Goal: Transaction & Acquisition: Download file/media

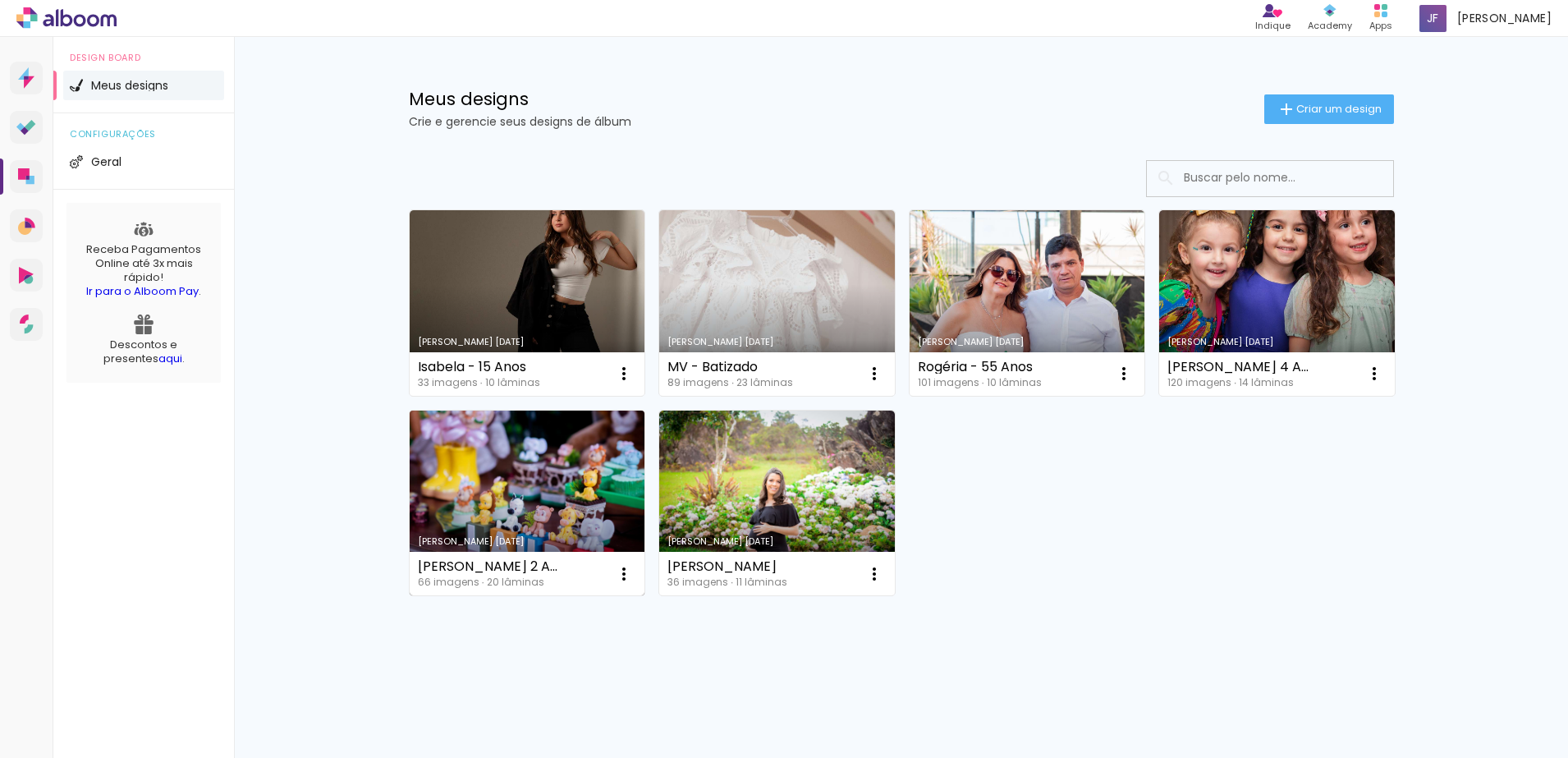
click at [512, 491] on link "Criado em [DATE]" at bounding box center [527, 503] width 236 height 185
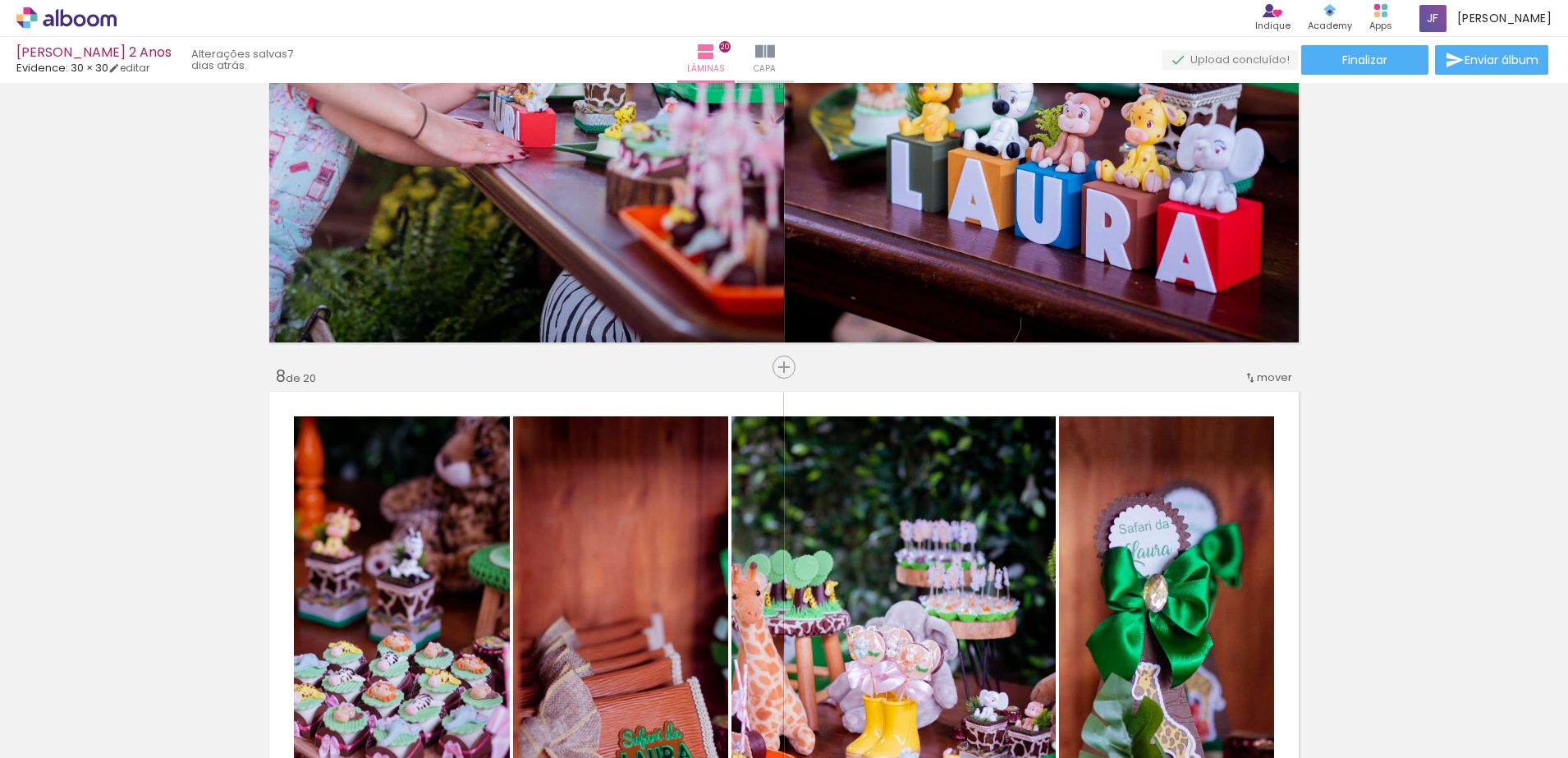
scroll to position [2990, 0]
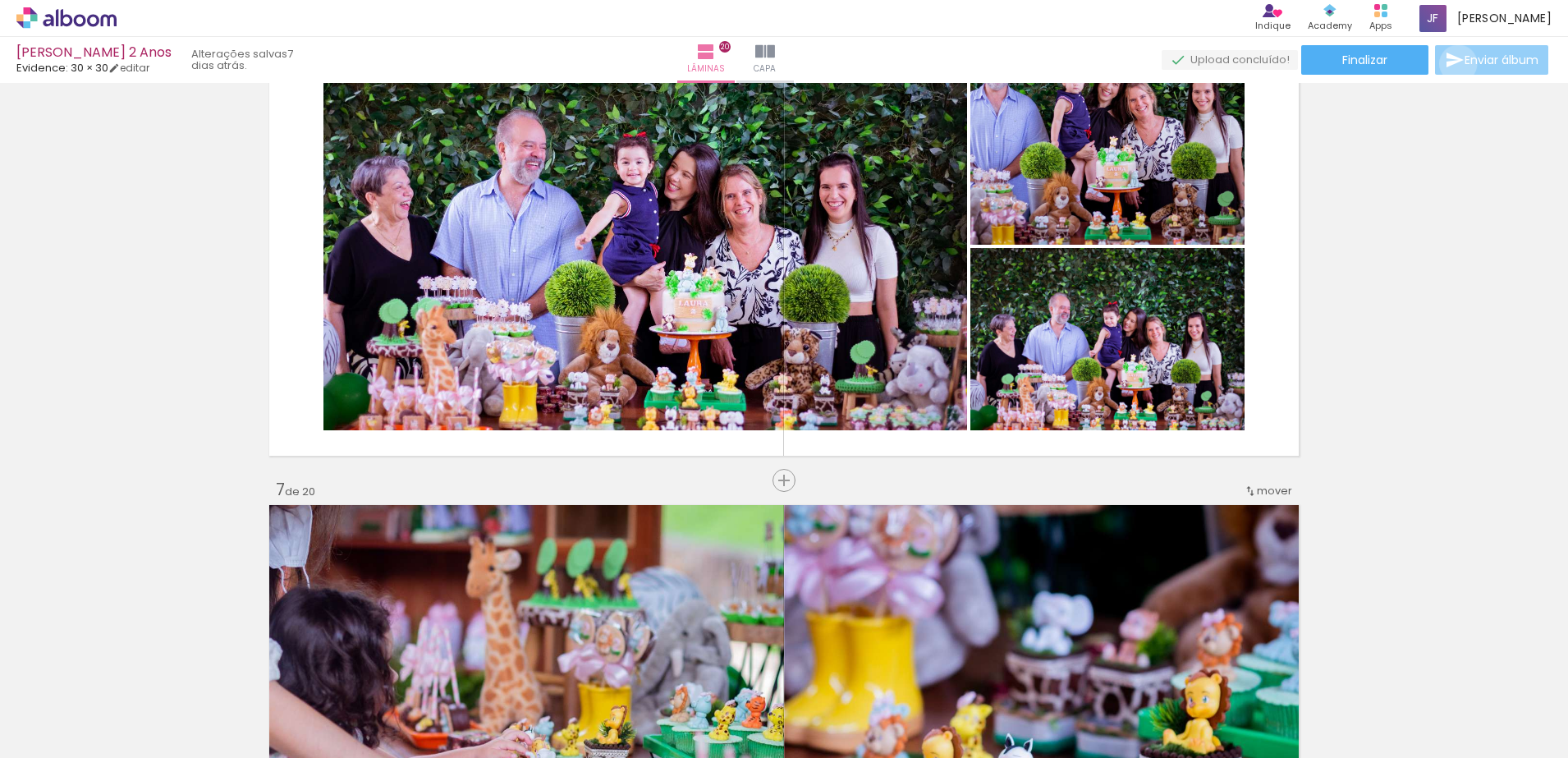
click at [1454, 64] on iron-icon at bounding box center [1455, 60] width 20 height 20
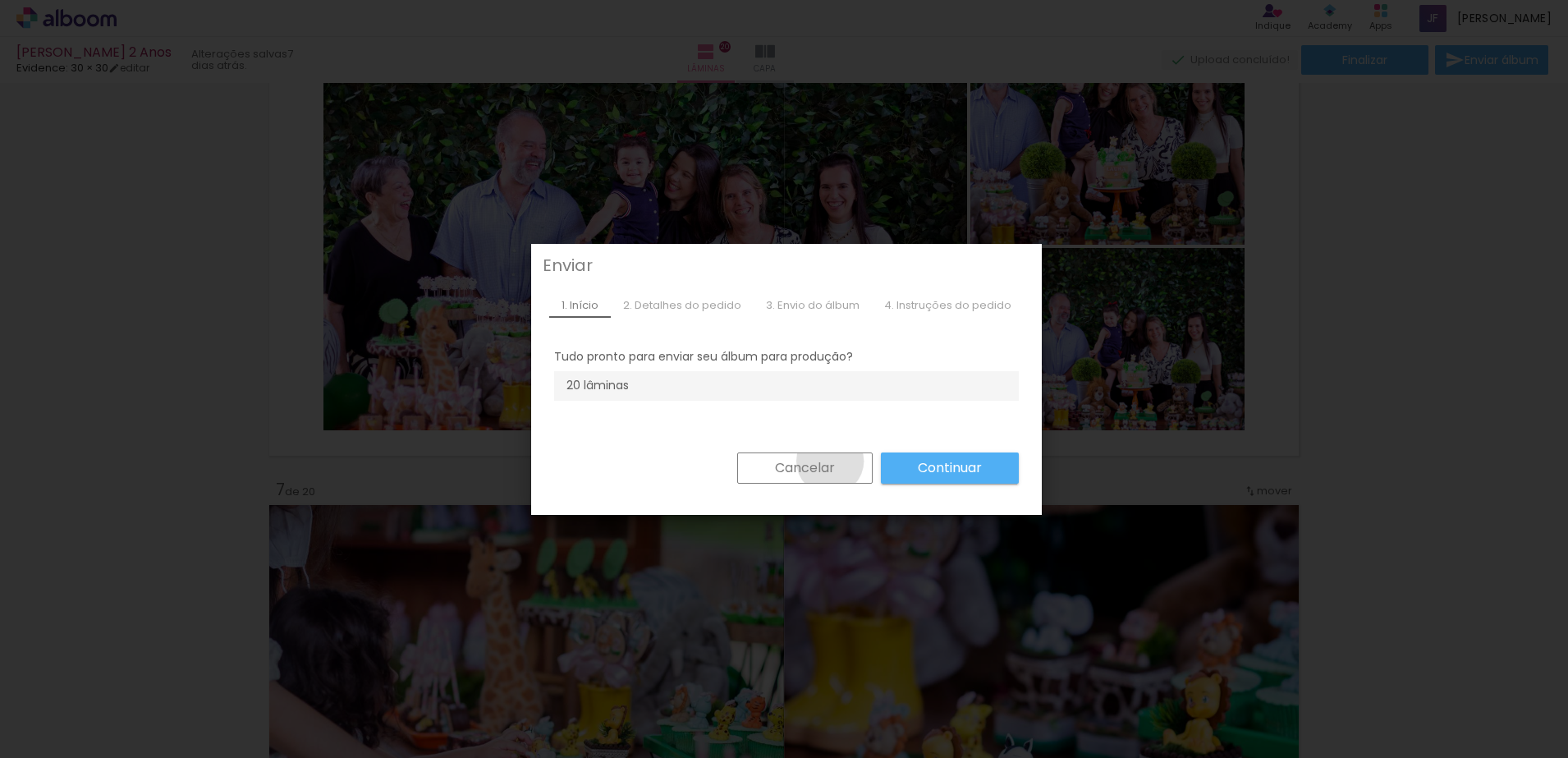
click at [0, 0] on slot "Cancelar" at bounding box center [0, 0] width 0 height 0
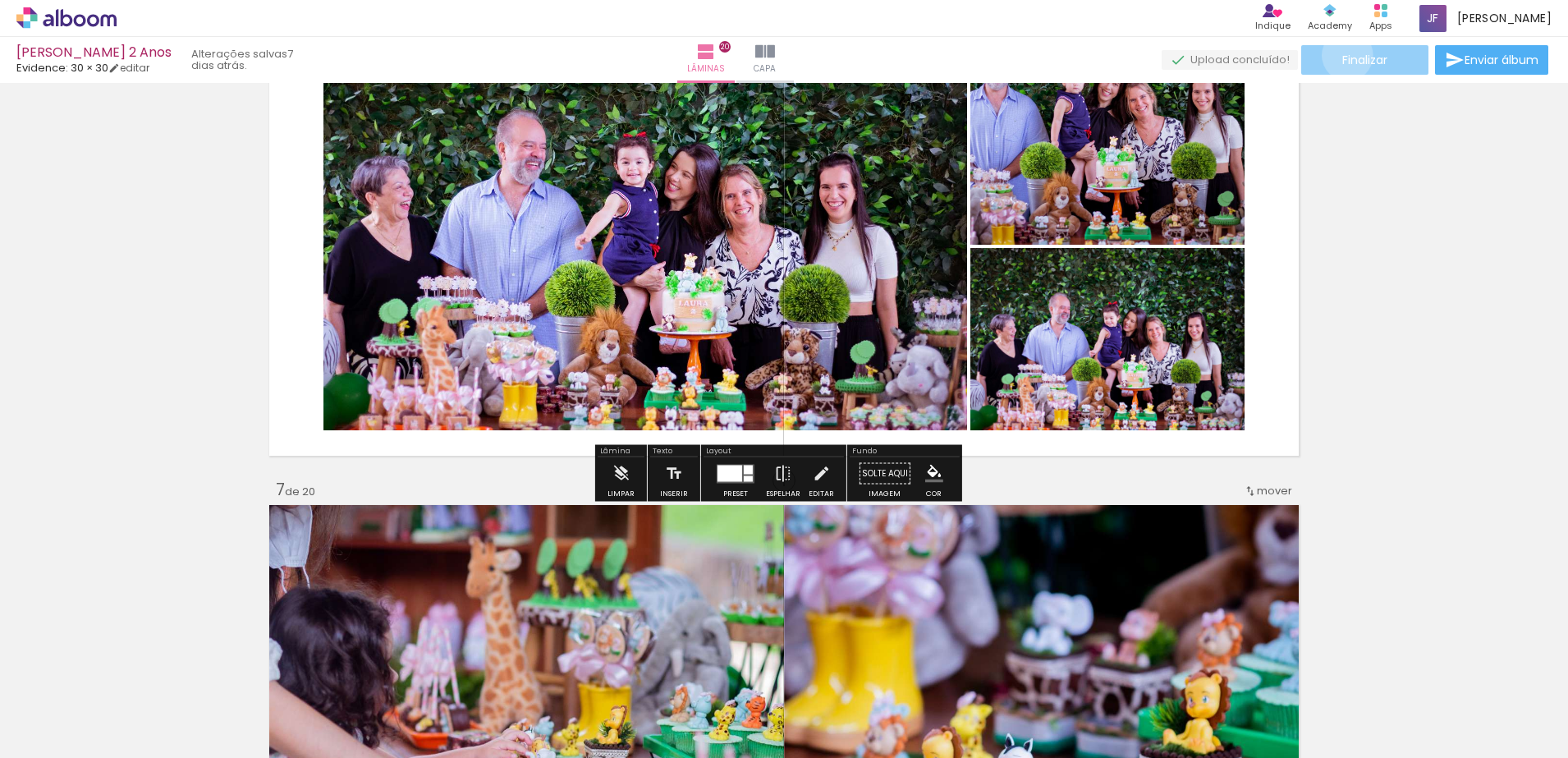
click at [1342, 55] on span "Finalizar" at bounding box center [1364, 60] width 45 height 12
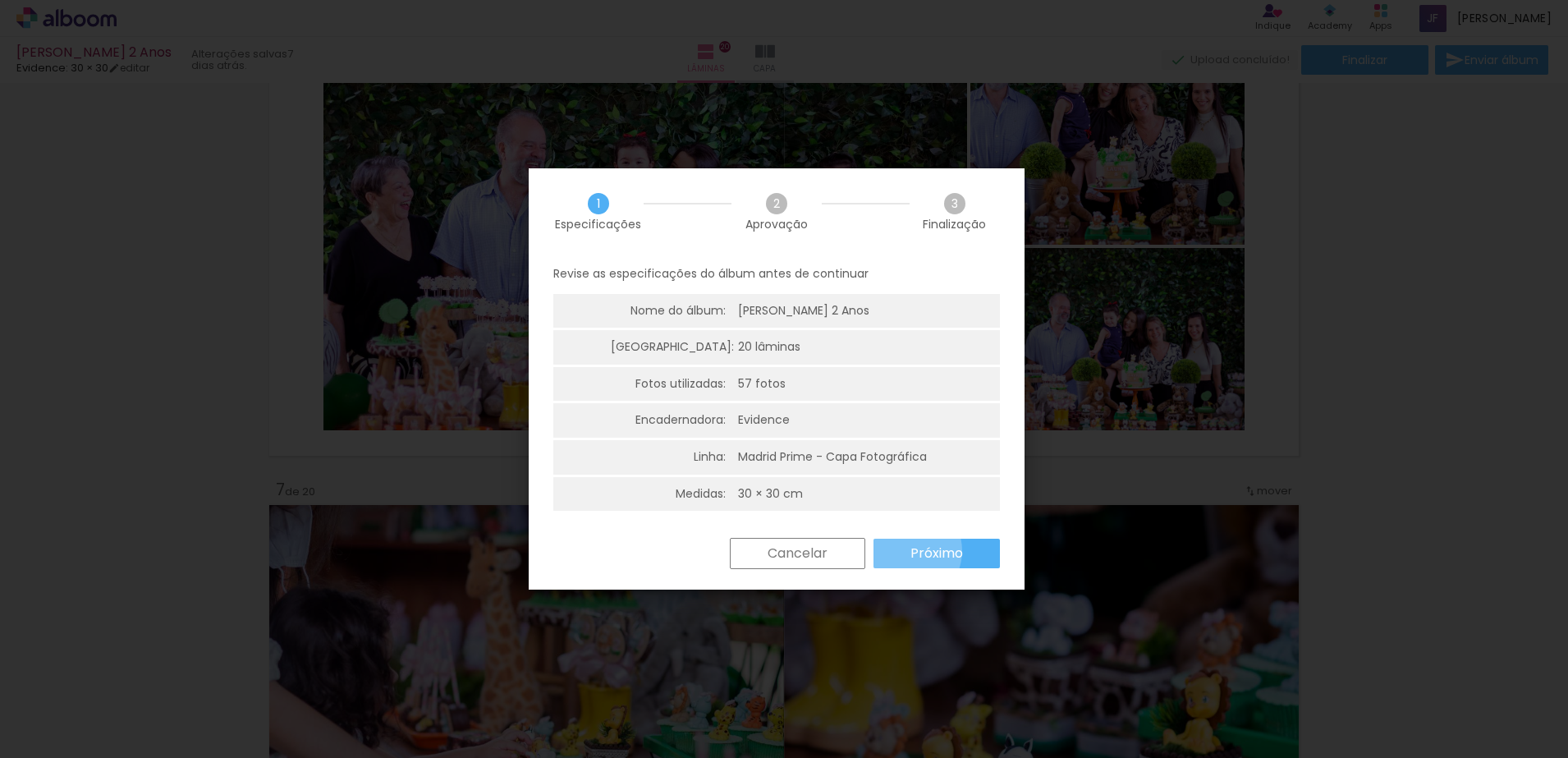
click at [905, 551] on paper-button "Próximo" at bounding box center [936, 554] width 126 height 30
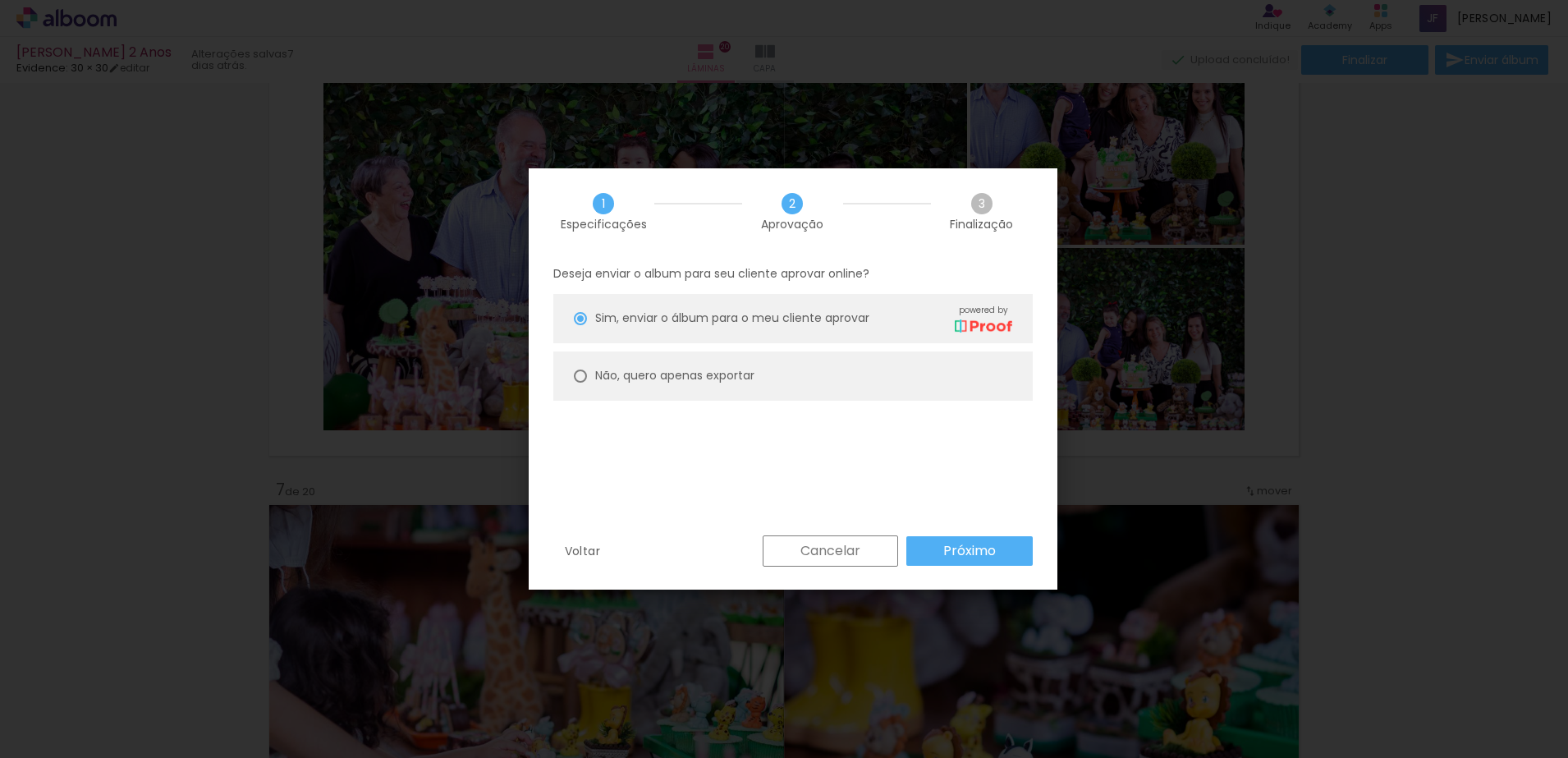
click at [867, 547] on paper-button "Cancelar" at bounding box center [830, 551] width 135 height 31
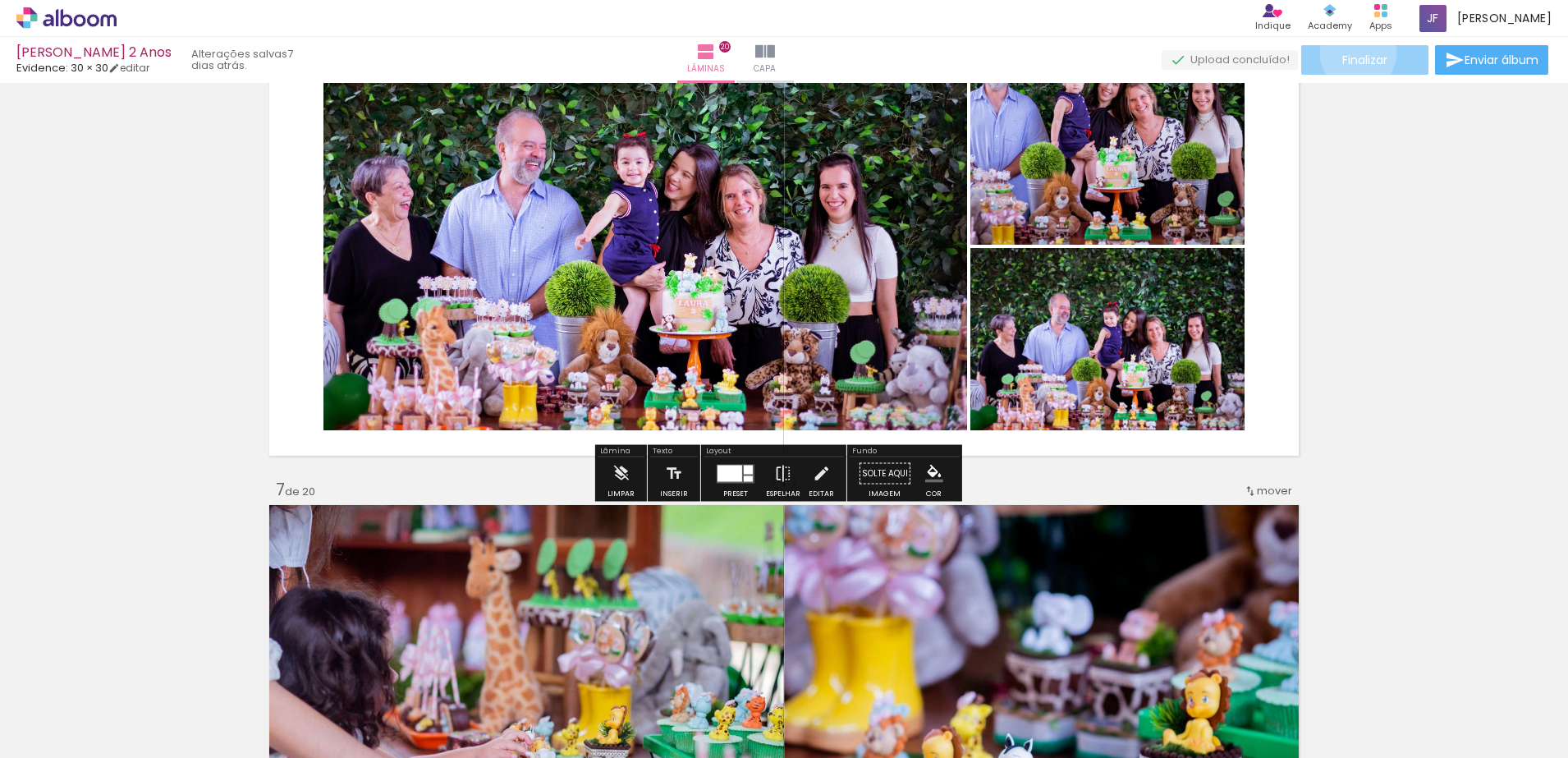
click at [1352, 54] on span "Finalizar" at bounding box center [1364, 60] width 45 height 12
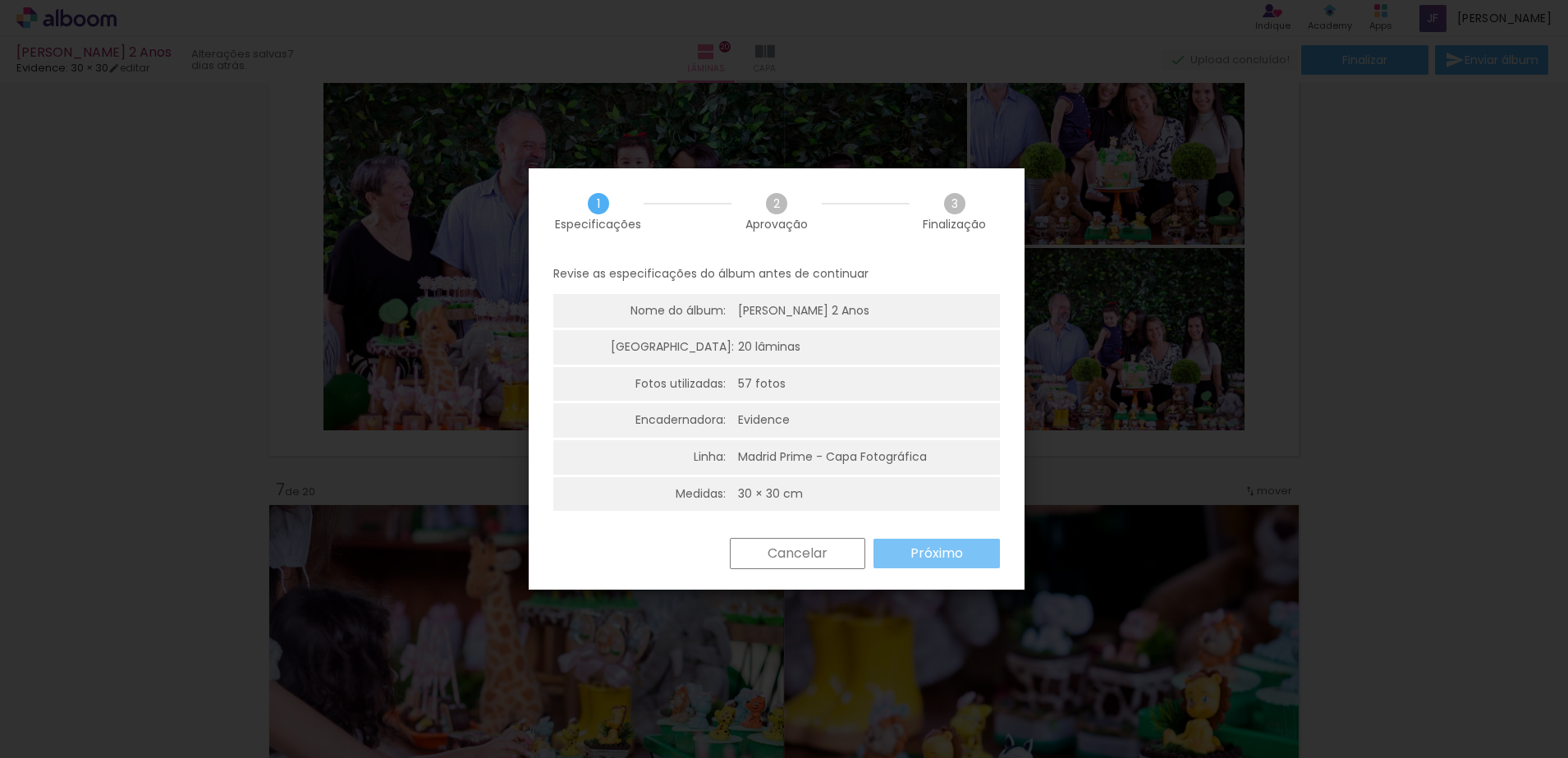
click at [0, 0] on slot "Próximo" at bounding box center [0, 0] width 0 height 0
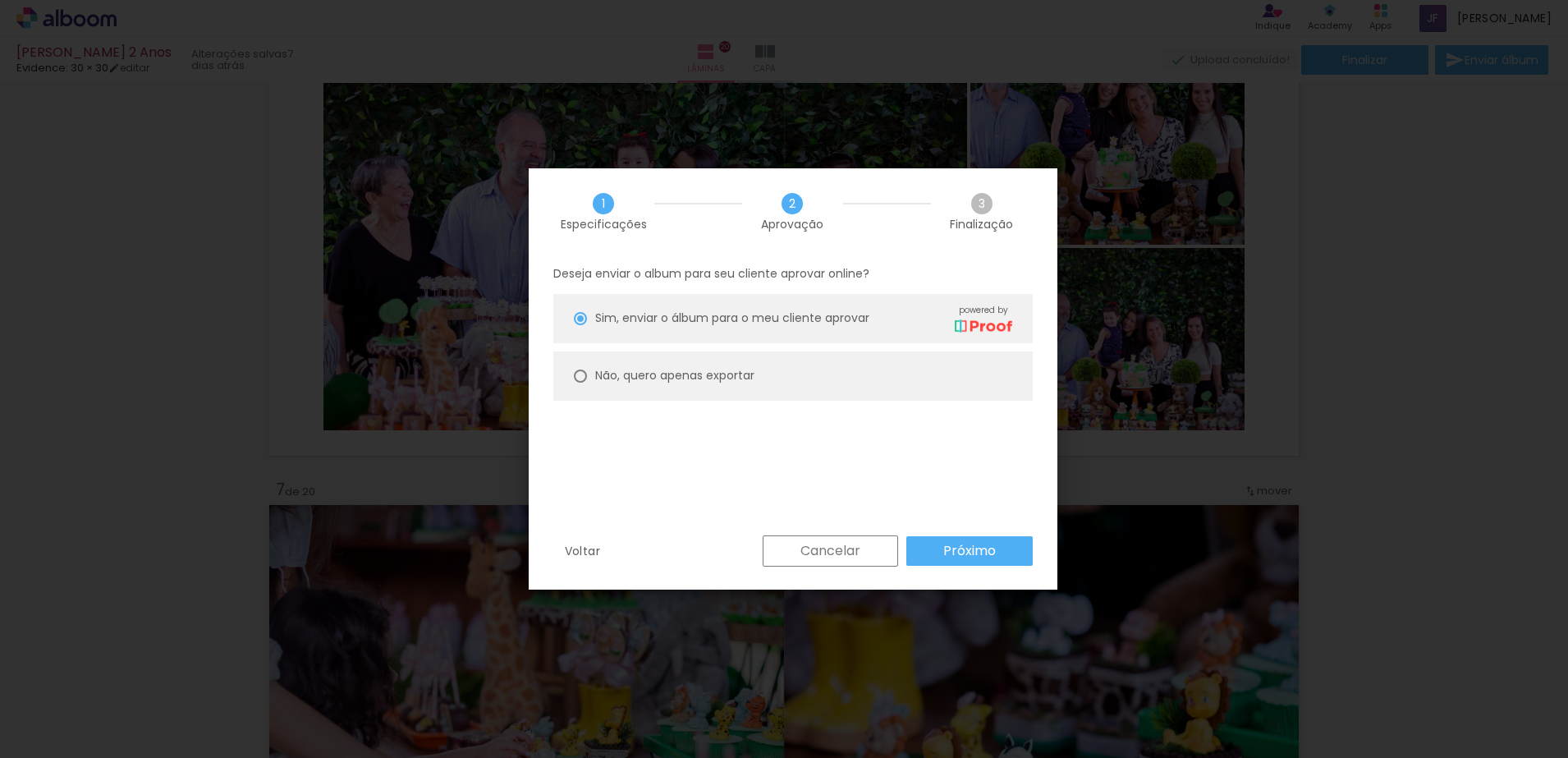
click at [0, 0] on slot "Não, quero apenas exportar" at bounding box center [0, 0] width 0 height 0
type paper-radio-button "on"
click at [980, 560] on paper-button "Próximo" at bounding box center [969, 551] width 126 height 30
type input "Alta, 300 DPI"
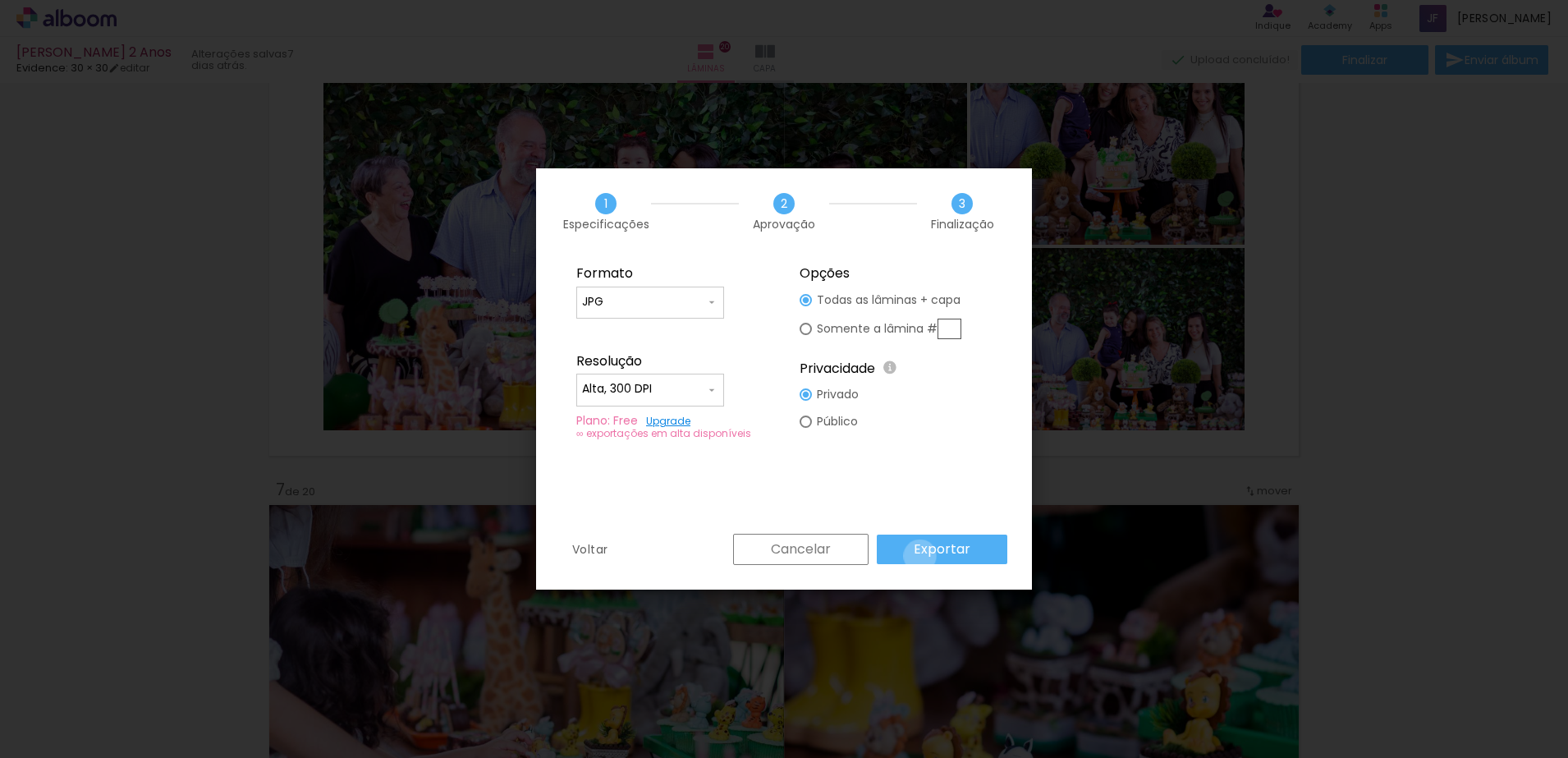
click at [0, 0] on slot "Exportar" at bounding box center [0, 0] width 0 height 0
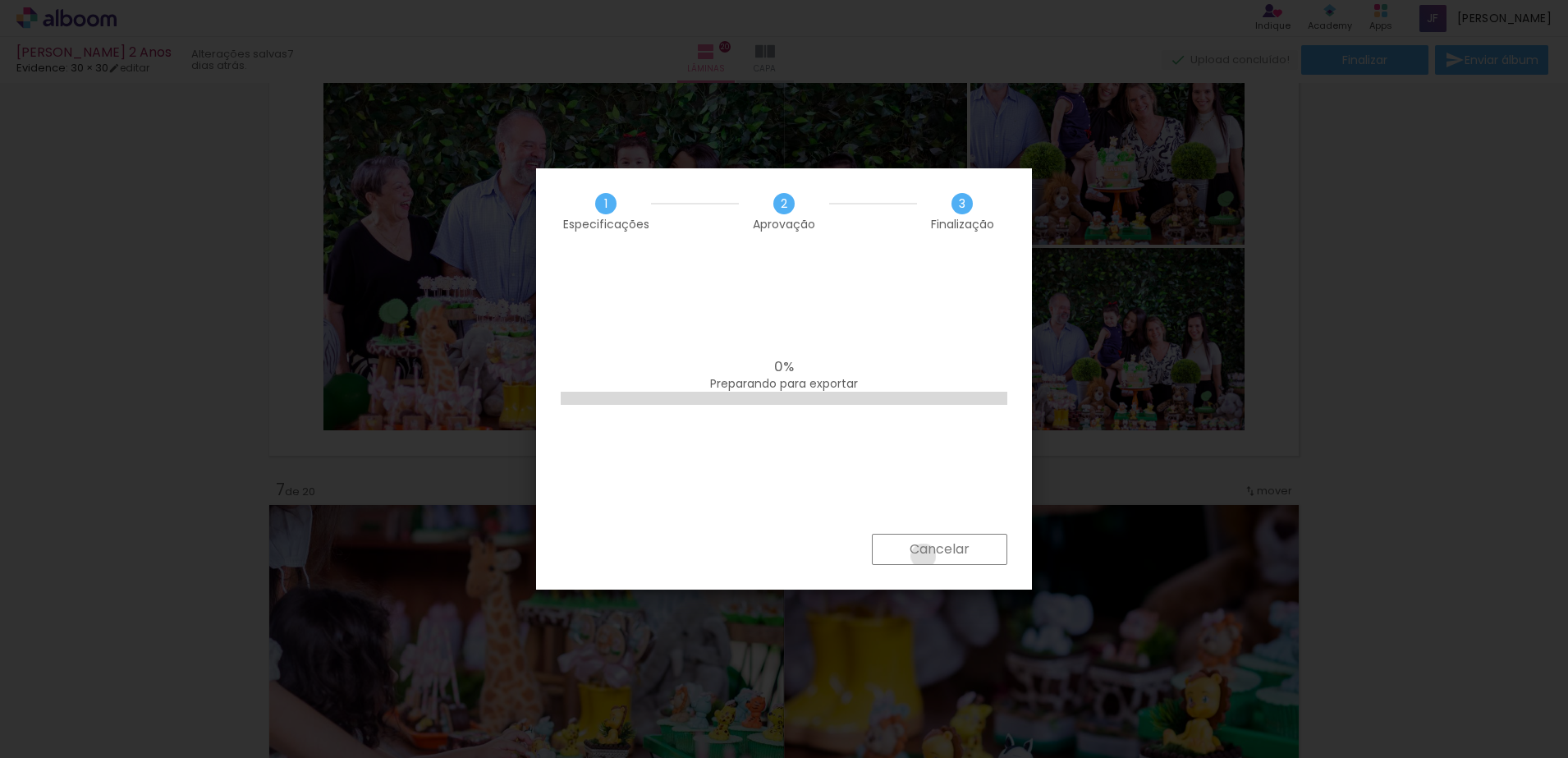
click at [0, 0] on slot "Cancelar" at bounding box center [0, 0] width 0 height 0
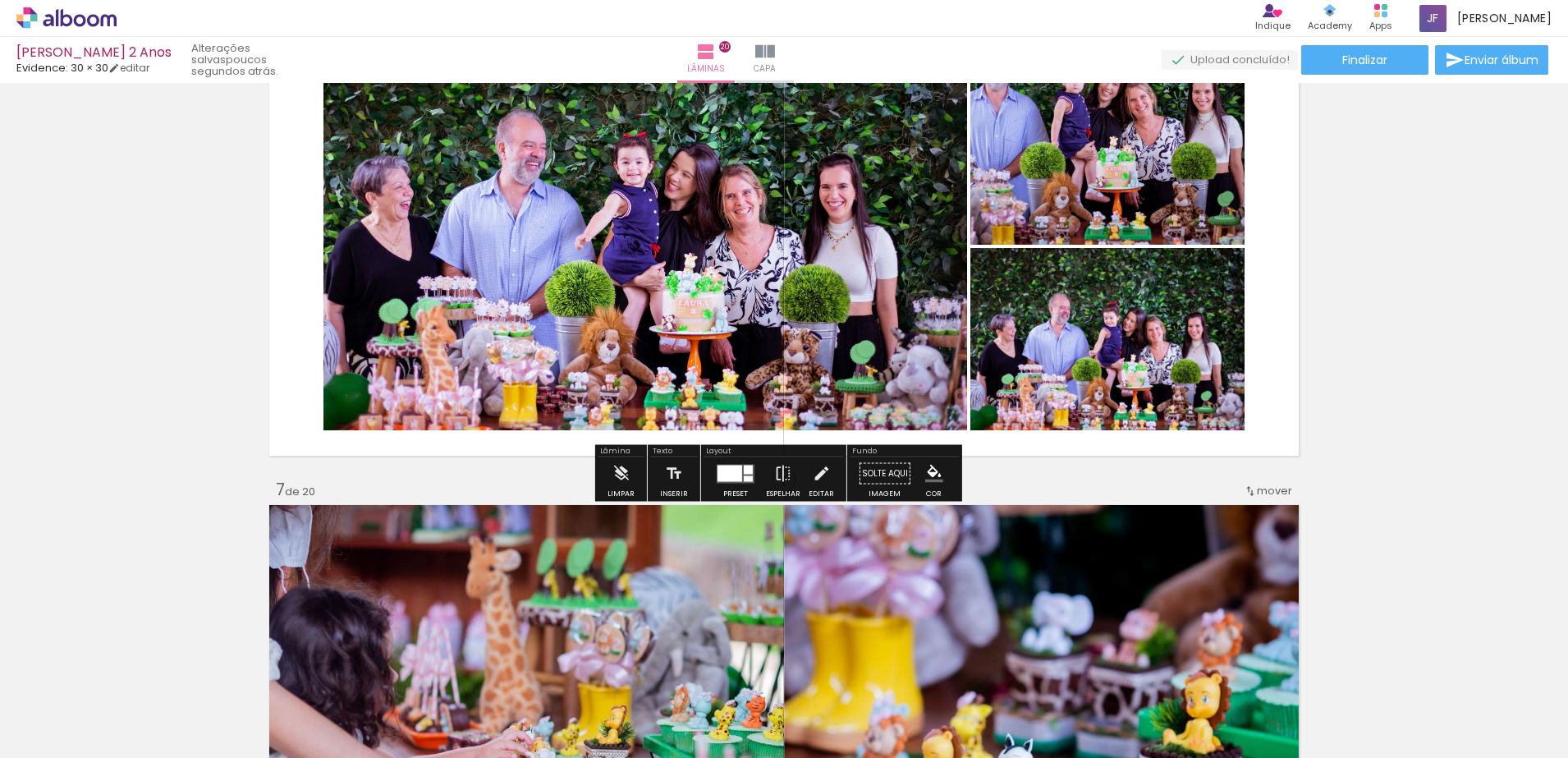
click at [1368, 44] on div "Laura 2 Anos Evidence: 30 × 30 editar poucos segundos atrás. Lâminas 20 Capa Fi…" at bounding box center [784, 41] width 1568 height 83
click at [1368, 55] on span "Finalizar" at bounding box center [1364, 60] width 45 height 12
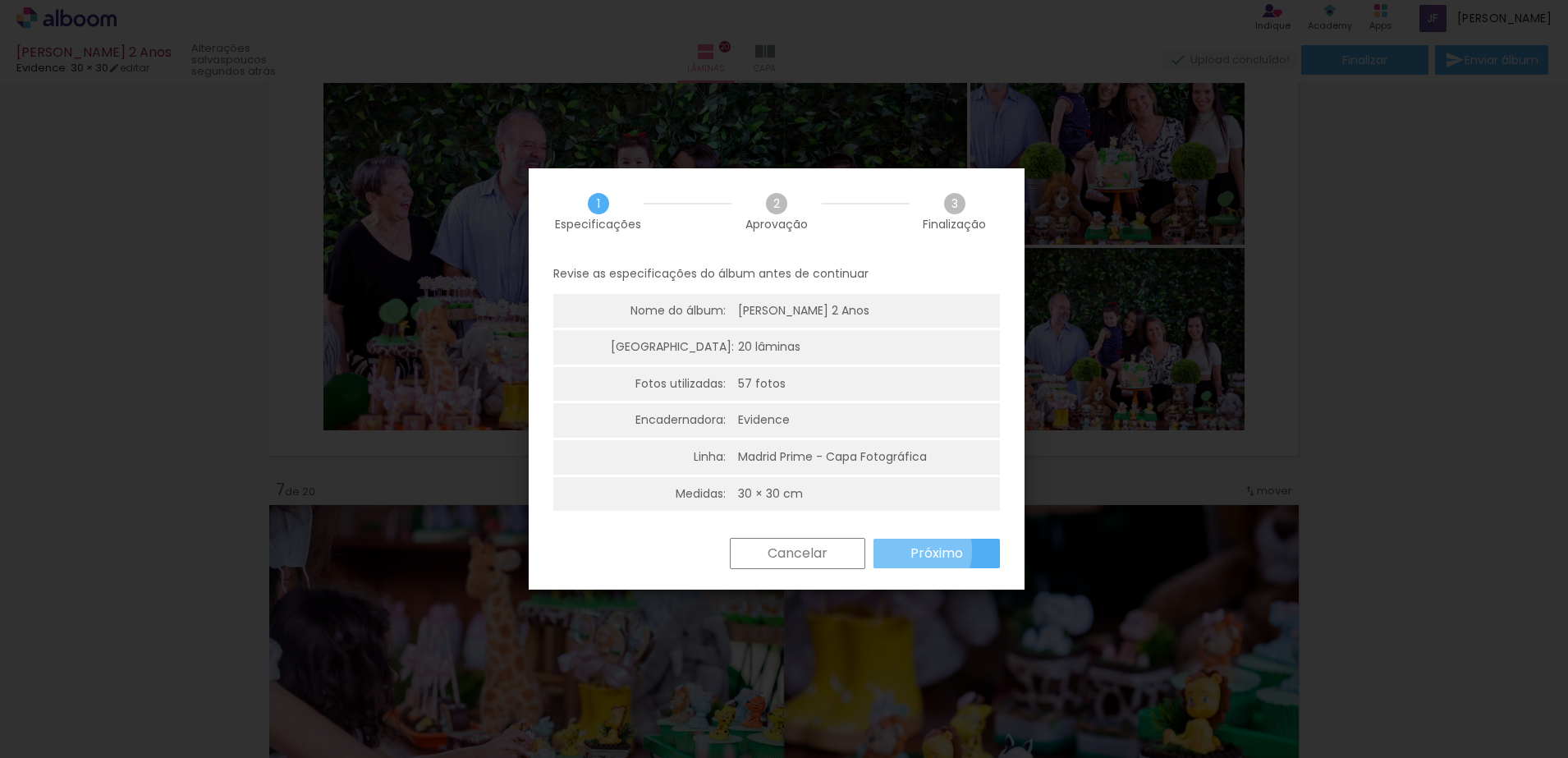
click at [0, 0] on slot "Próximo" at bounding box center [0, 0] width 0 height 0
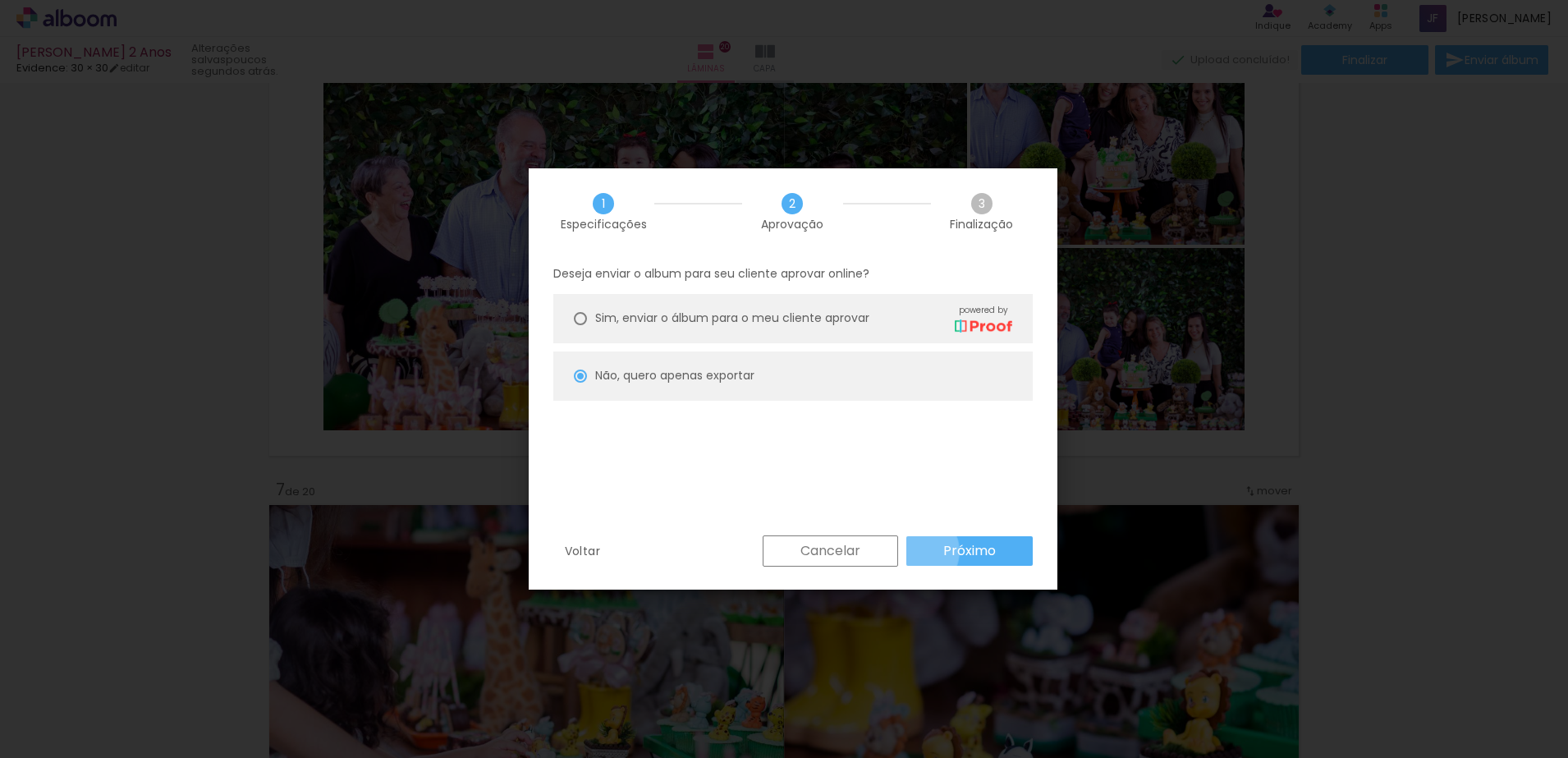
click at [917, 551] on paper-button "Próximo" at bounding box center [969, 551] width 126 height 30
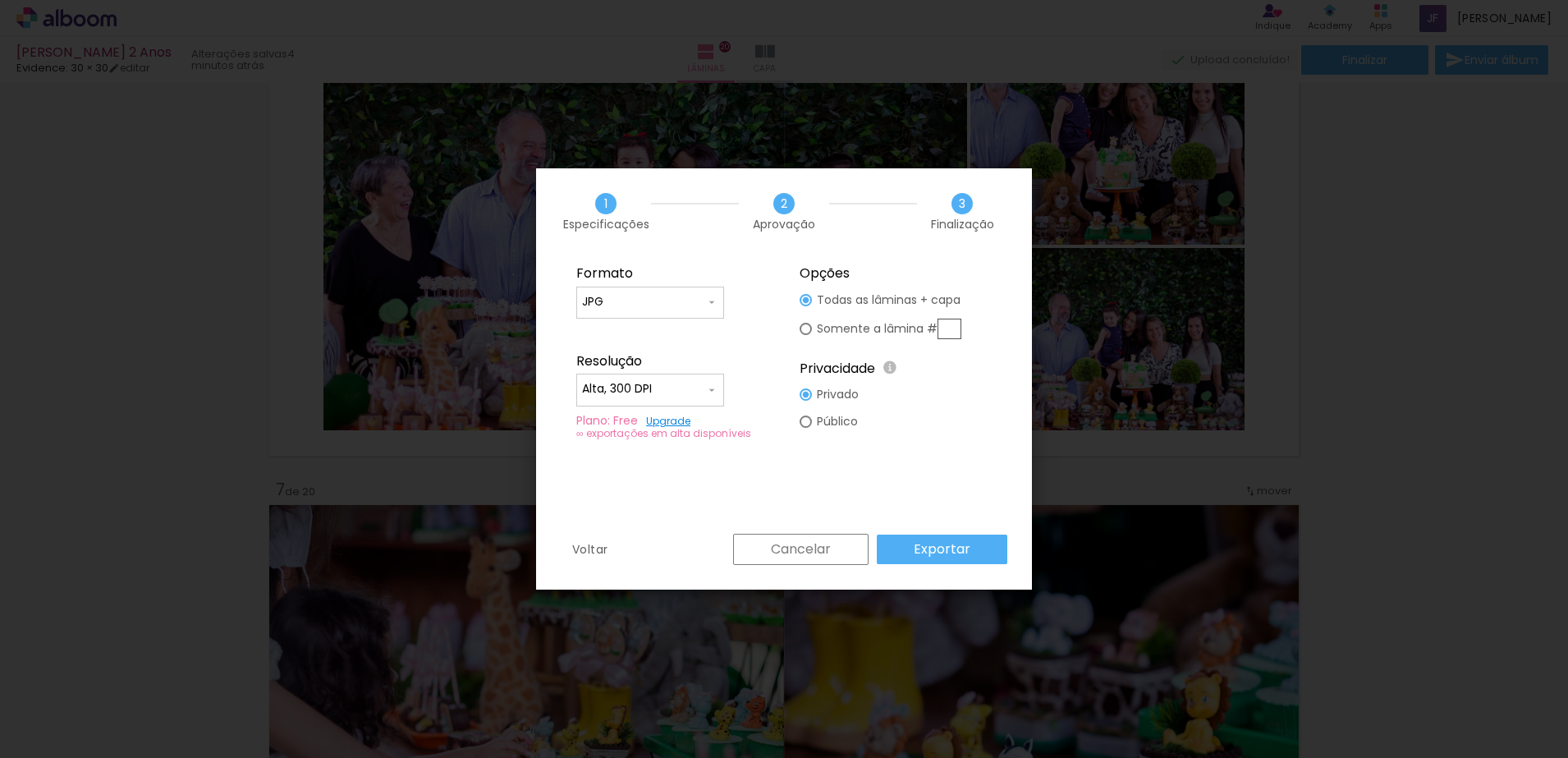
click at [704, 289] on paper-input-container "JPG" at bounding box center [650, 303] width 147 height 33
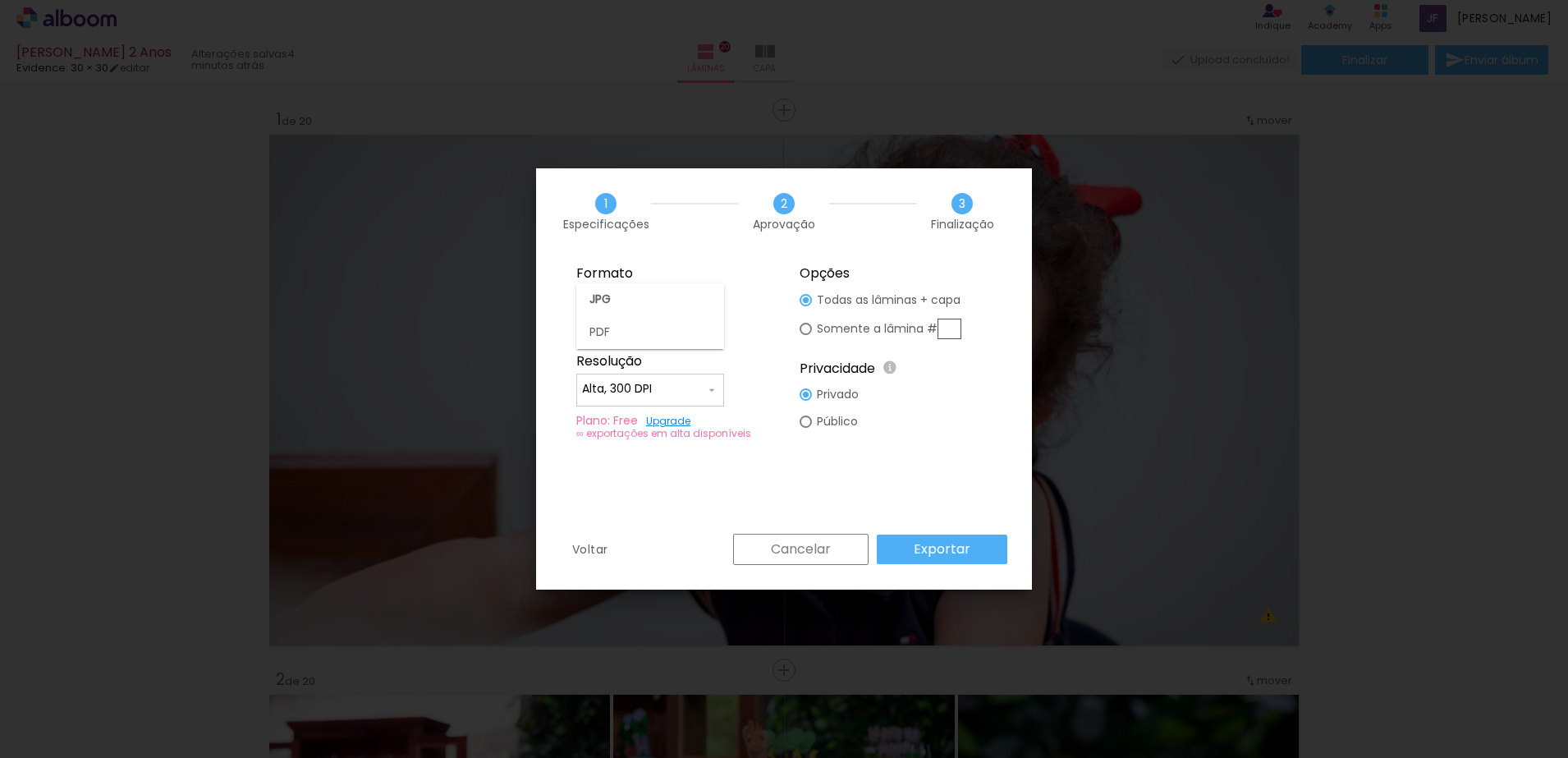
click at [648, 319] on paper-item "PDF" at bounding box center [650, 332] width 147 height 33
click at [648, 319] on div at bounding box center [650, 308] width 147 height 66
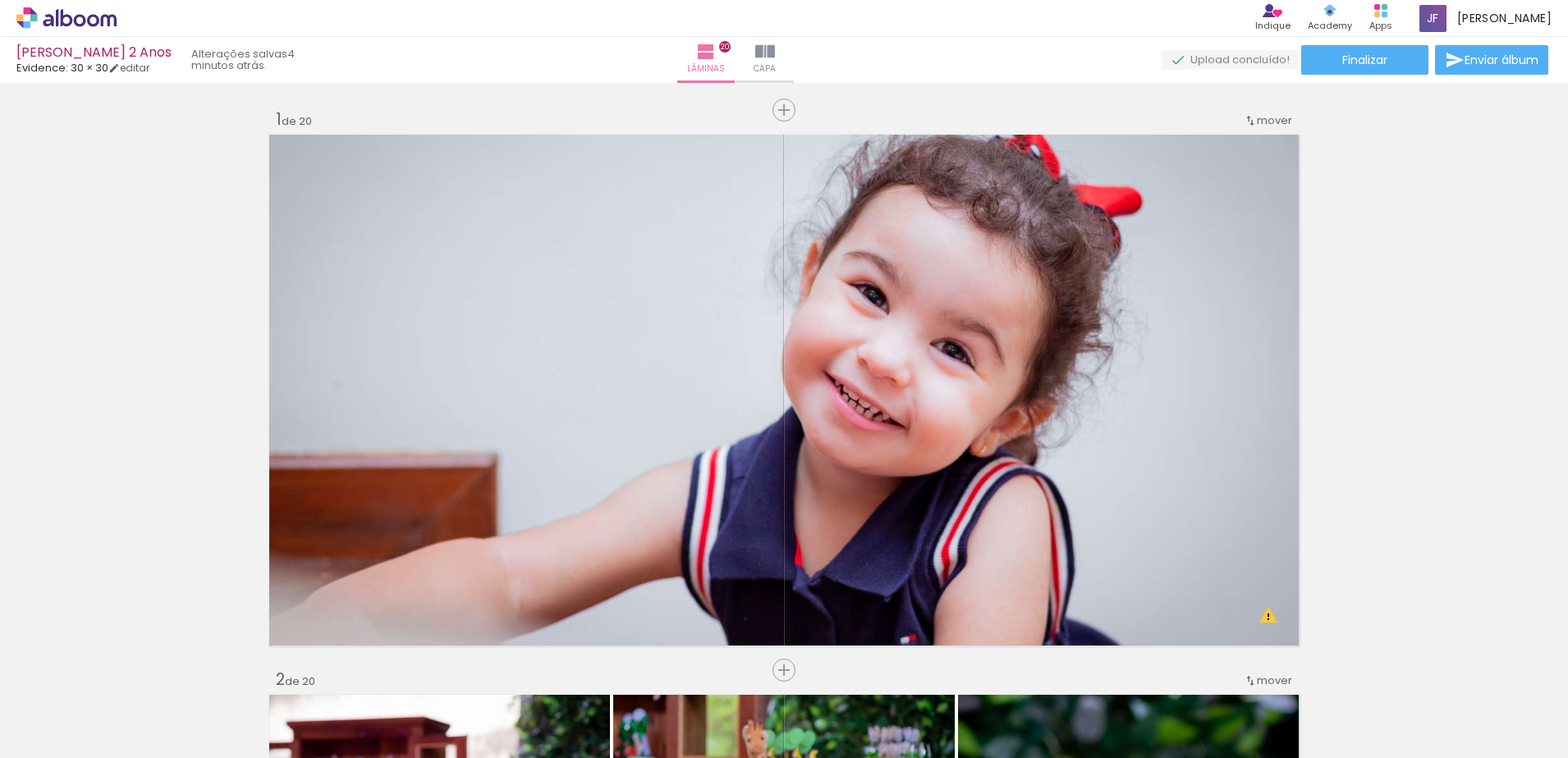
scroll to position [2990, 0]
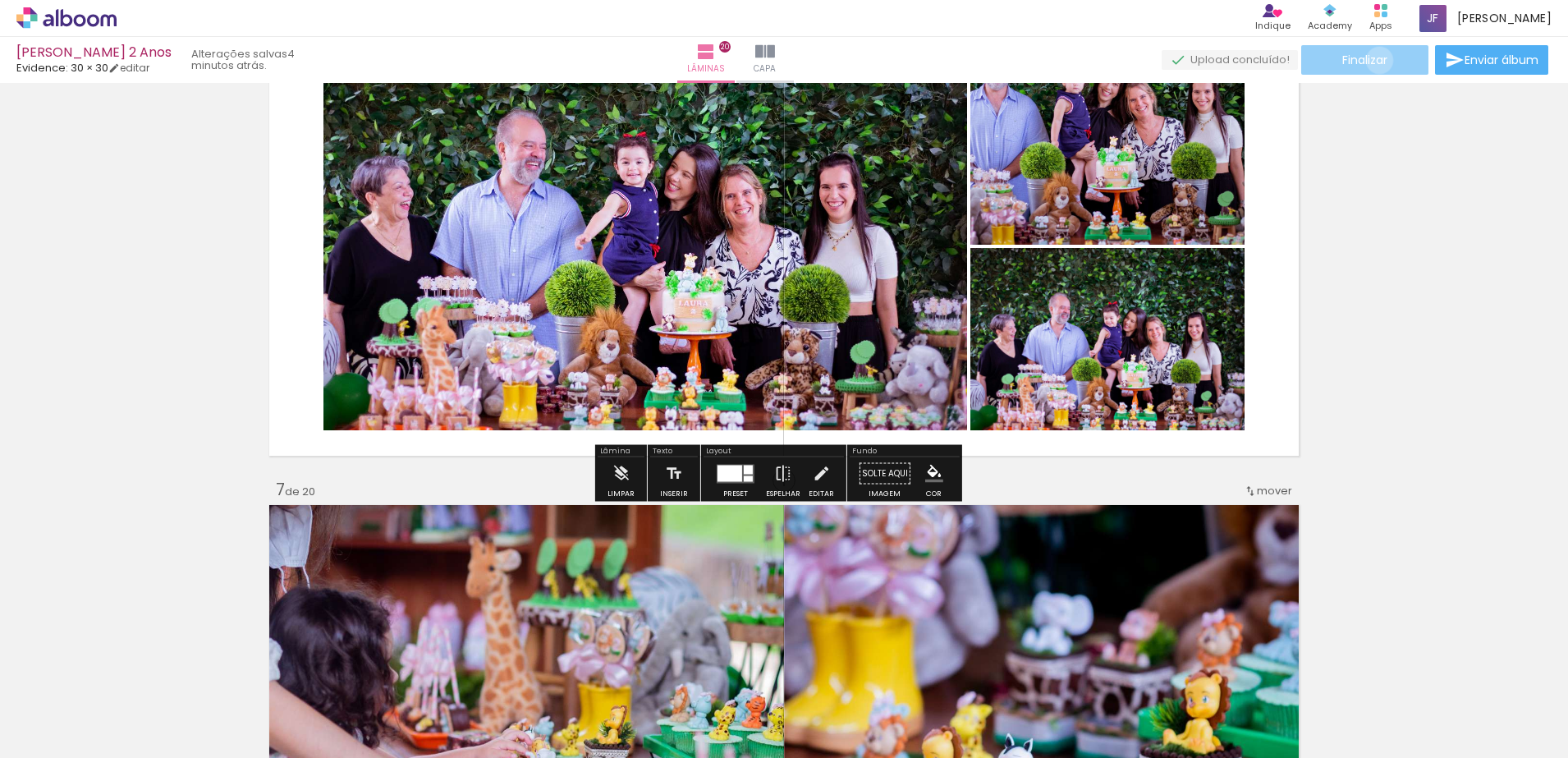
click at [1373, 60] on span "Finalizar" at bounding box center [1364, 60] width 45 height 12
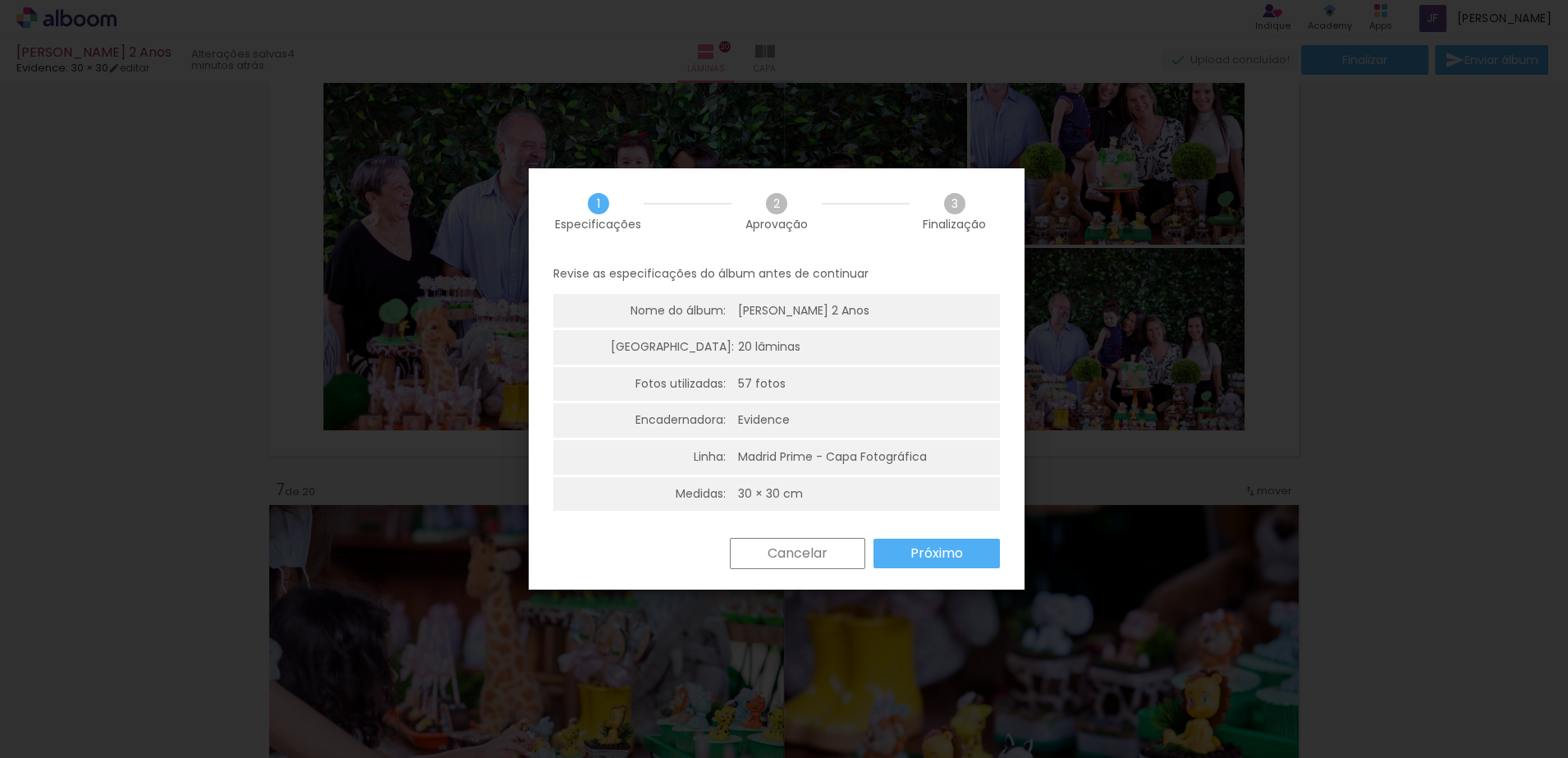
click at [962, 541] on paper-button "Próximo" at bounding box center [936, 554] width 126 height 30
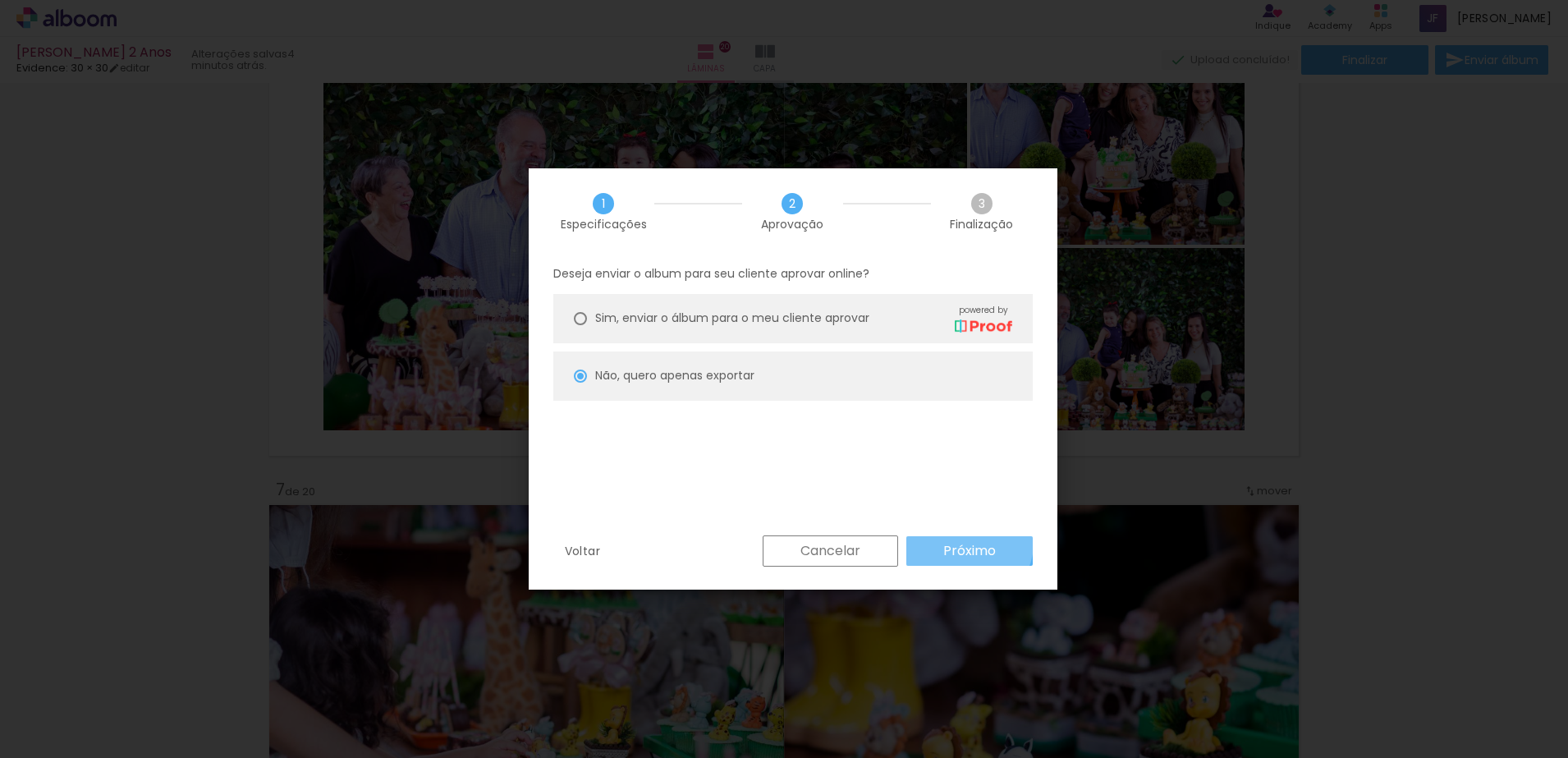
click at [0, 0] on slot "Próximo" at bounding box center [0, 0] width 0 height 0
type input "Alta, 300 DPI"
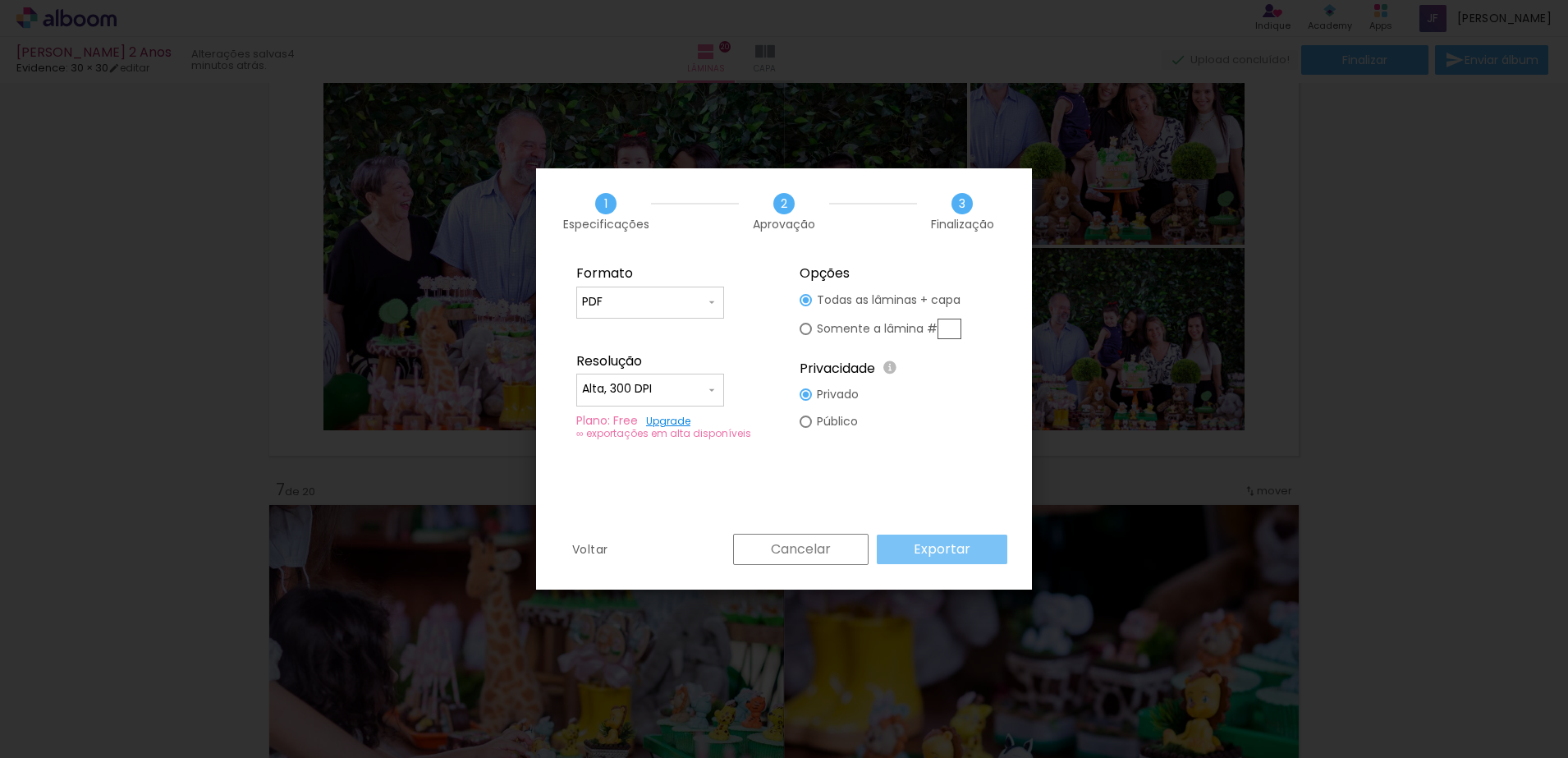
click at [0, 0] on slot "Exportar" at bounding box center [0, 0] width 0 height 0
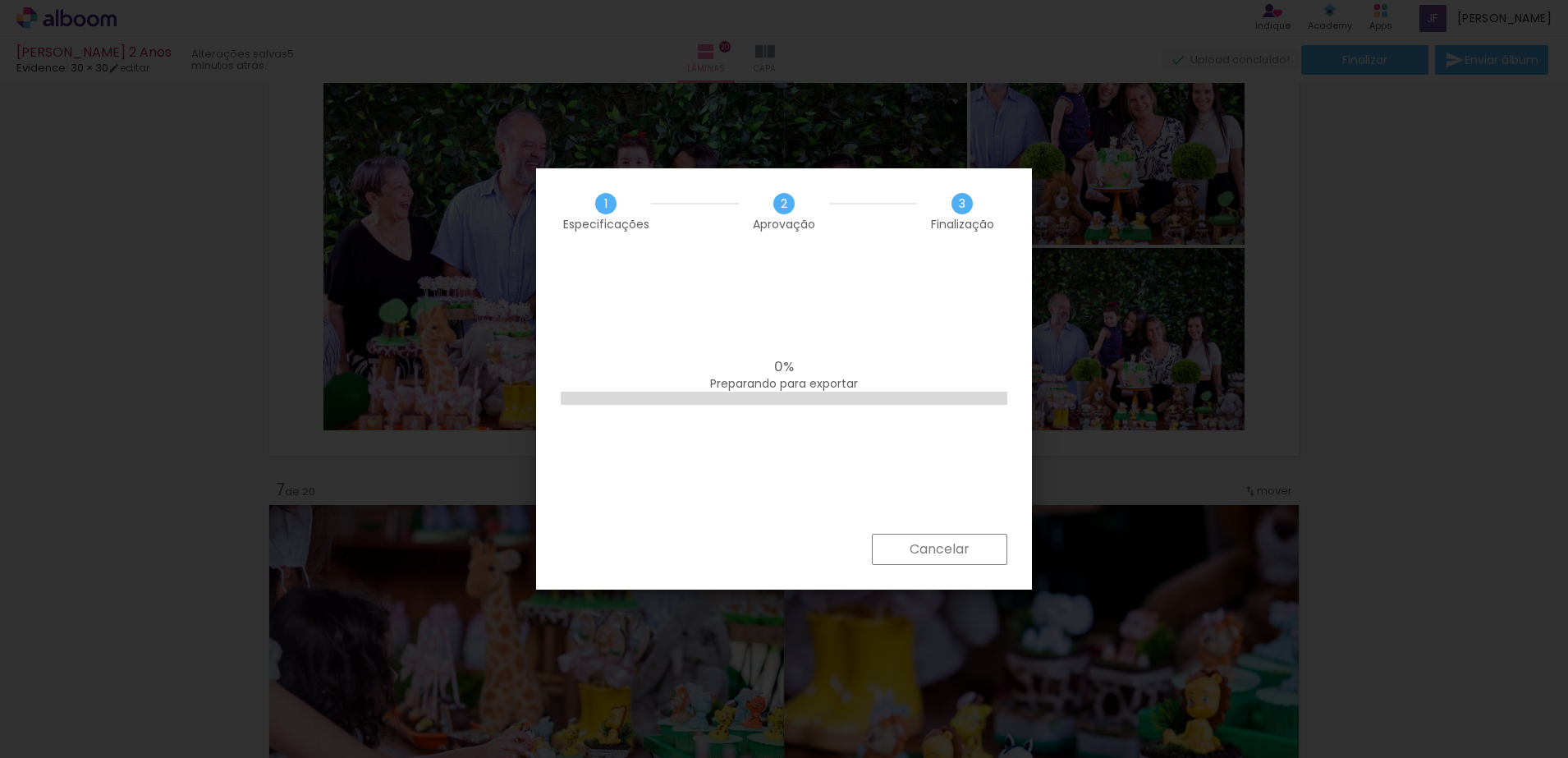
click at [861, 399] on div at bounding box center [784, 397] width 447 height 13
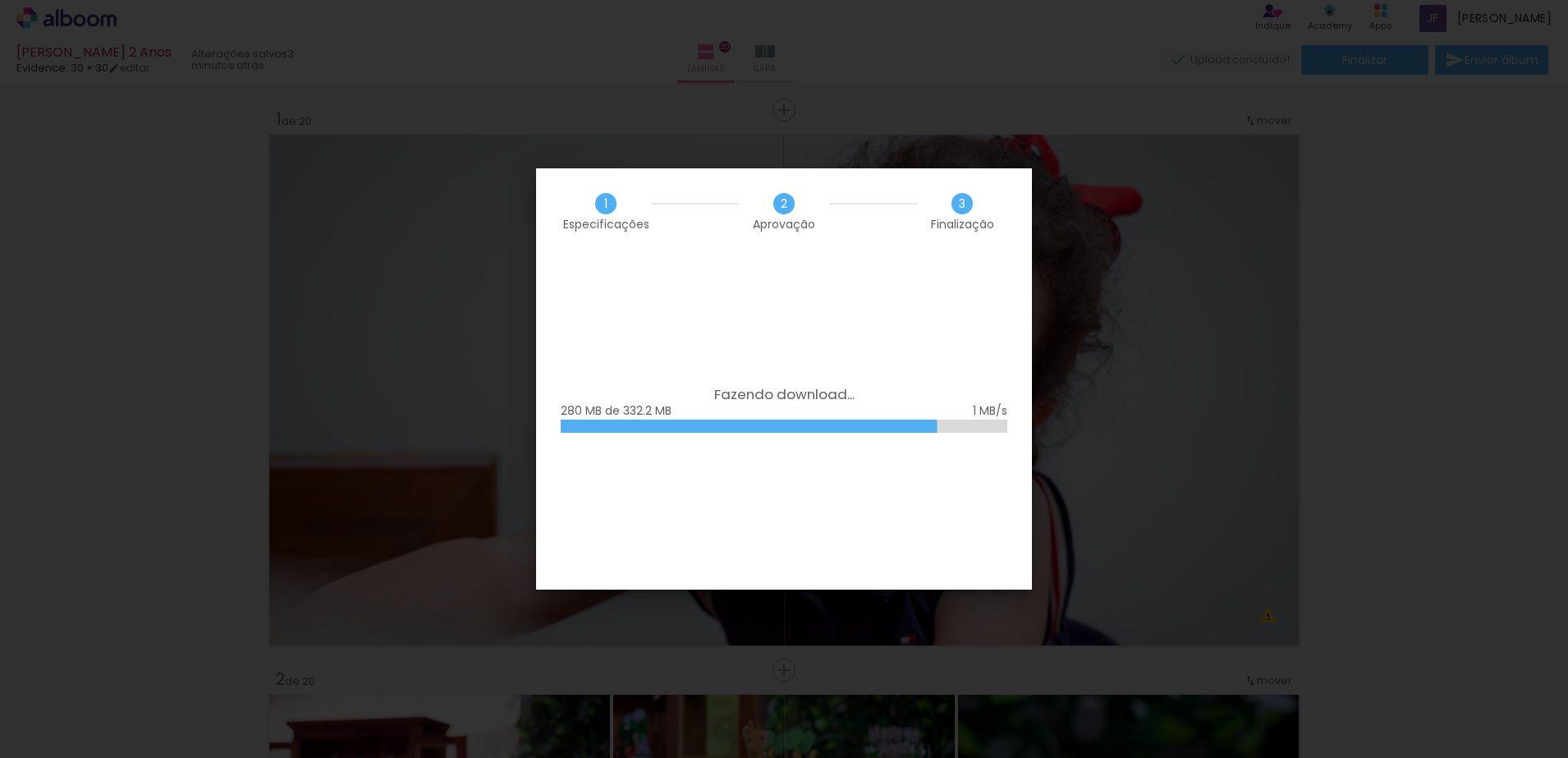
scroll to position [2990, 0]
